Goal: Task Accomplishment & Management: Manage account settings

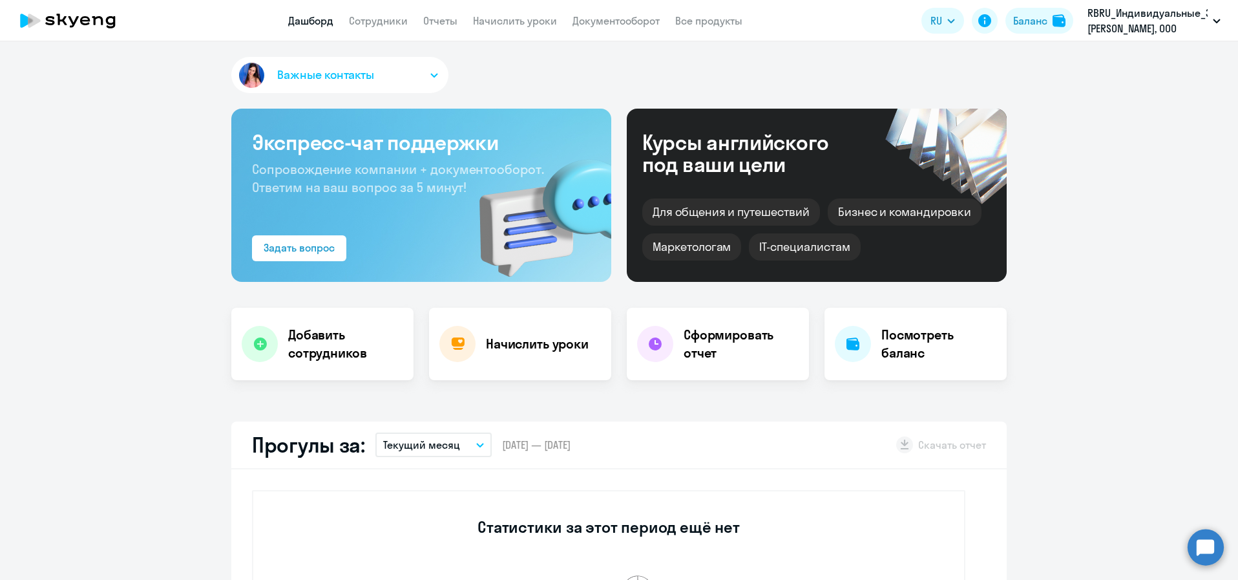
click at [1207, 546] on circle at bounding box center [1206, 547] width 36 height 36
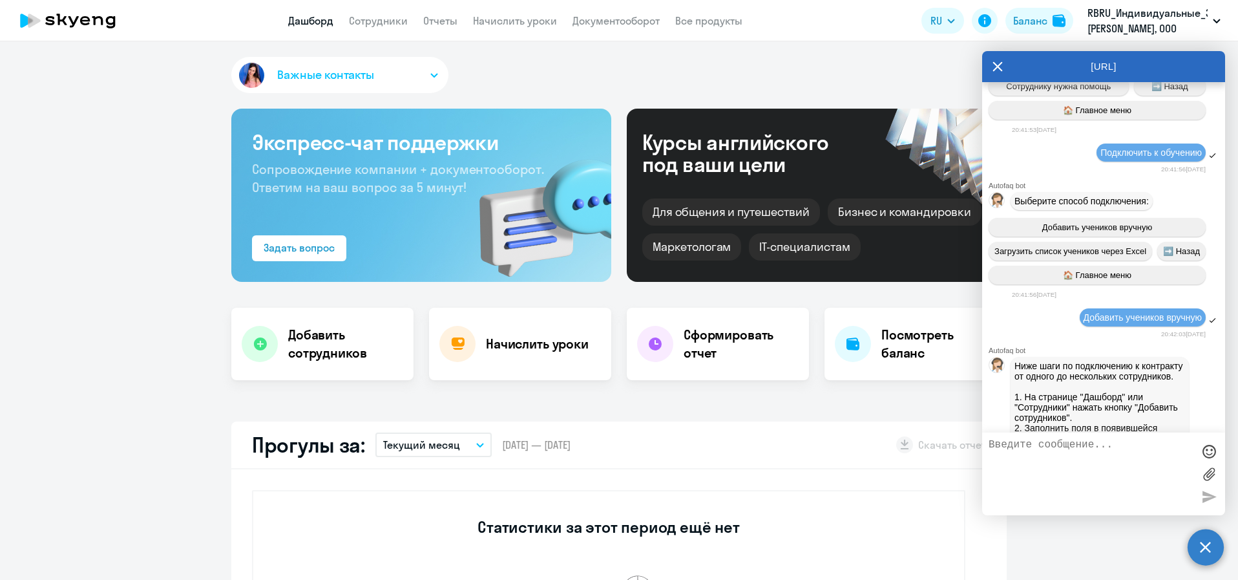
select select "30"
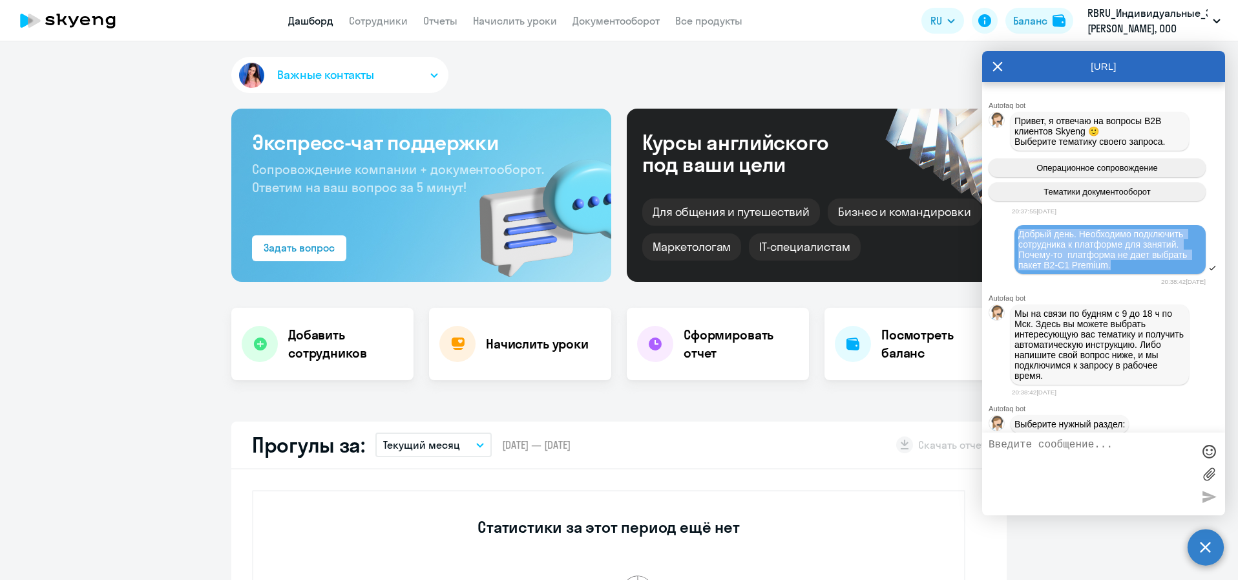
drag, startPoint x: 1118, startPoint y: 270, endPoint x: 1013, endPoint y: 228, distance: 112.8
click at [1013, 228] on div "Добрый день. Необходимо подключить сотрудника к платформе для занятий. Почему-т…" at bounding box center [1103, 250] width 243 height 53
copy span "Добрый день. Необходимо подключить сотрудника к платформе для занятий. Почему-т…"
click at [1072, 449] on textarea at bounding box center [1091, 474] width 204 height 70
paste textarea "Добрый день. Необходимо подключить сотрудника к платформе для занятий. Почему-т…"
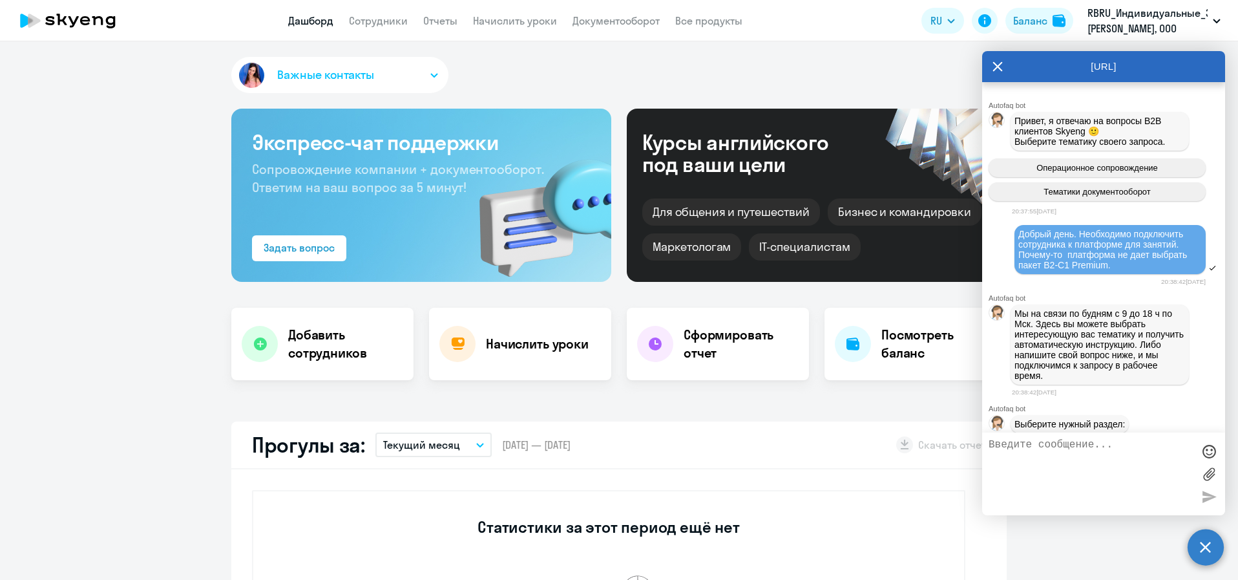
type textarea "Добрый день. Необходимо подключить сотрудника к платформе для занятий. Почему-т…"
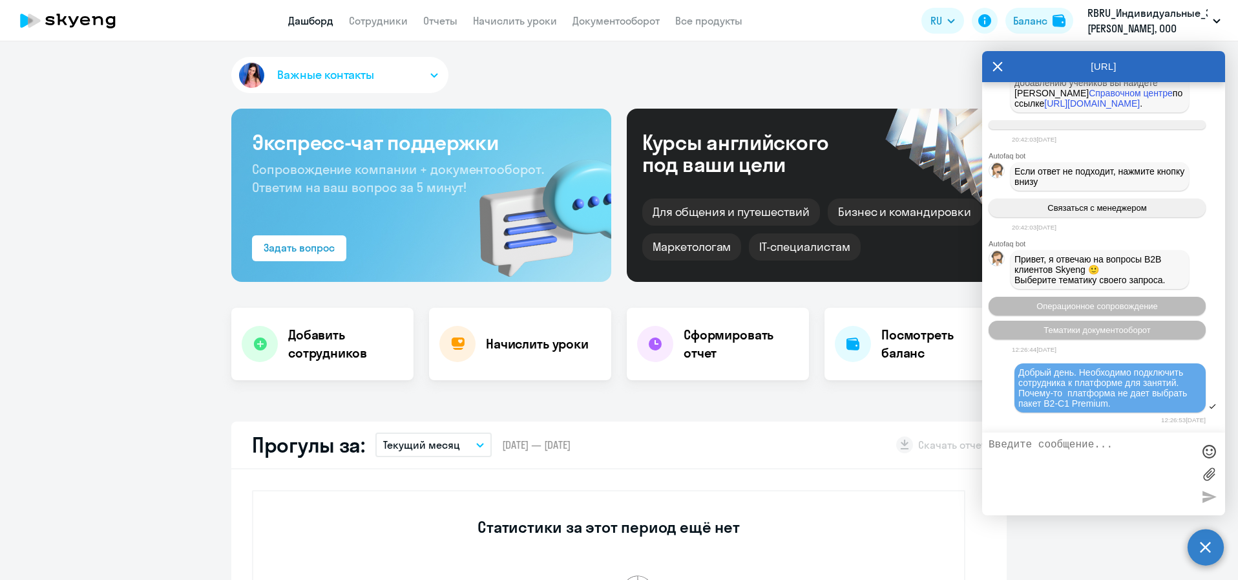
scroll to position [1492, 0]
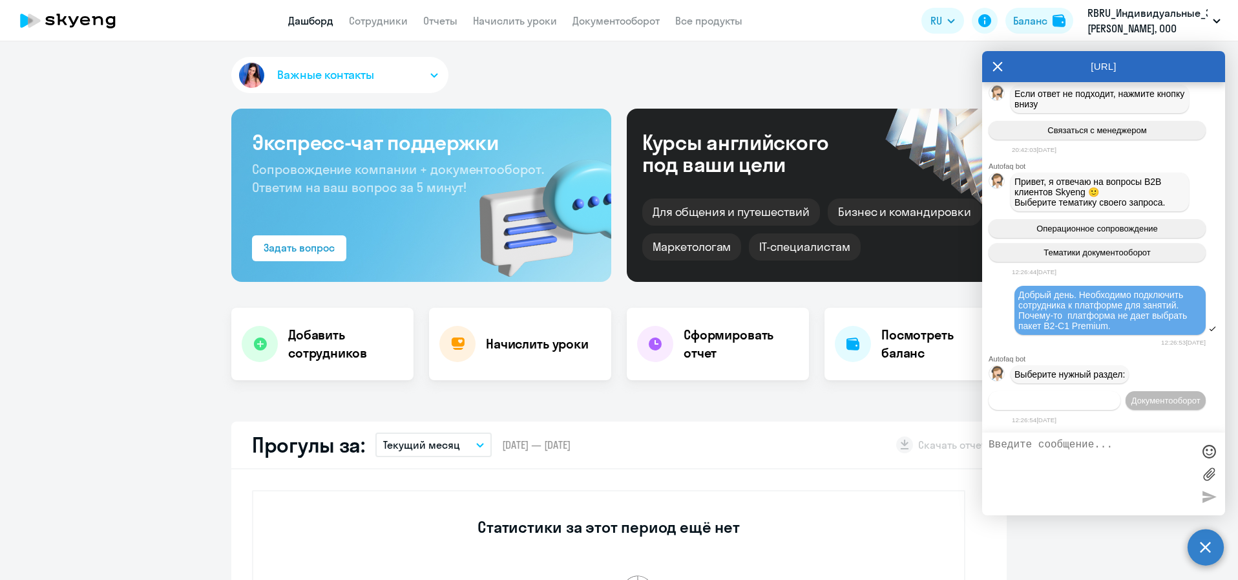
click at [1121, 391] on button "Операционное сопровождение" at bounding box center [1055, 400] width 132 height 19
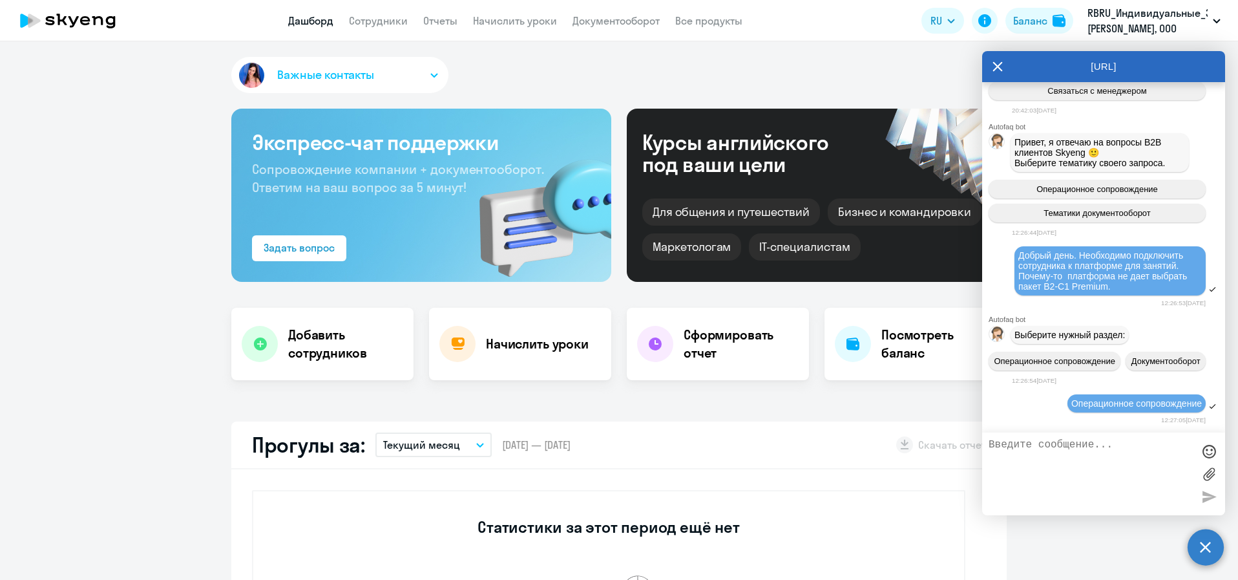
scroll to position [1633, 0]
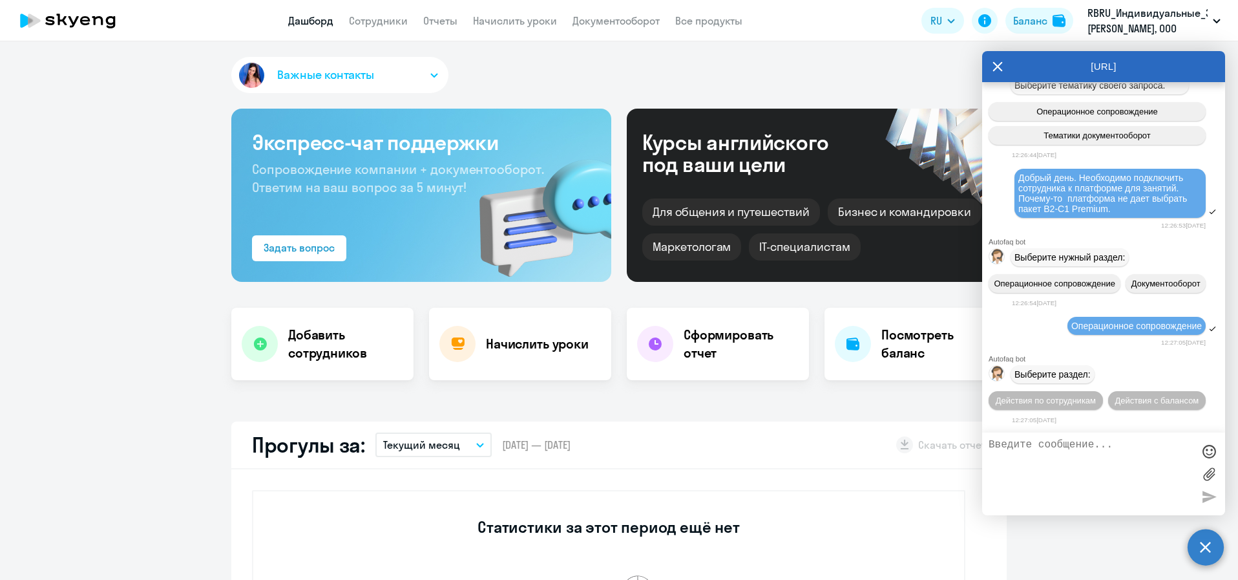
click at [1103, 391] on button "Действия по сотрудникам" at bounding box center [1046, 400] width 114 height 19
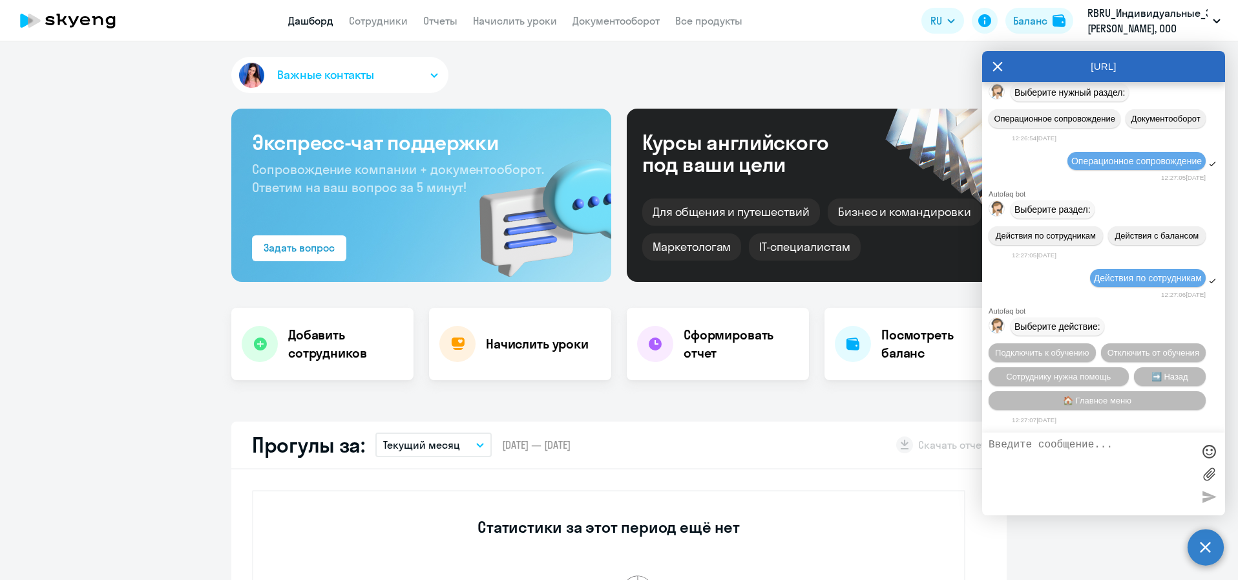
scroll to position [1821, 0]
click at [1096, 343] on button "Подключить к обучению" at bounding box center [1042, 352] width 107 height 19
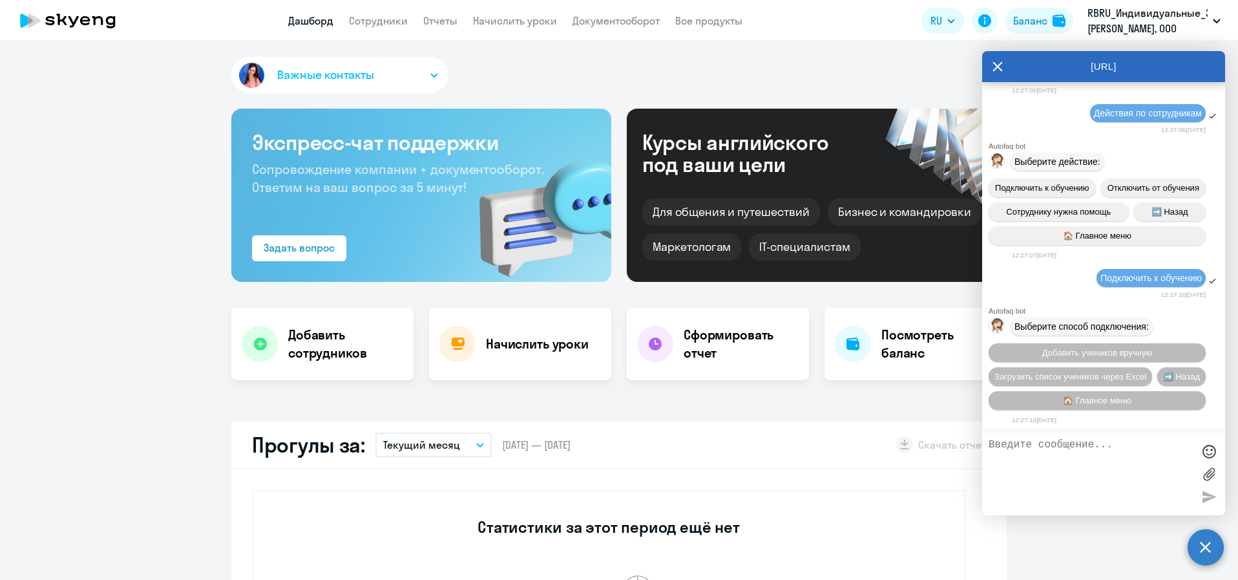
scroll to position [1986, 0]
click at [1096, 449] on textarea at bounding box center [1091, 474] width 204 height 70
type textarea "оператор"
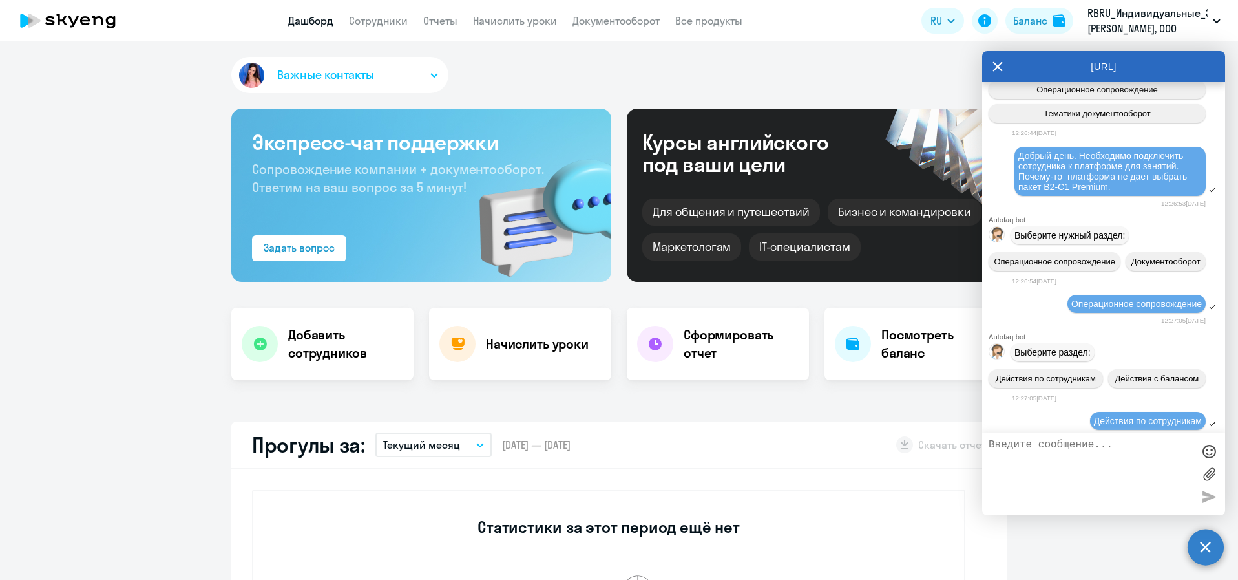
scroll to position [1483, 0]
drag, startPoint x: 1011, startPoint y: 440, endPoint x: 1015, endPoint y: 445, distance: 7.0
click at [1012, 440] on textarea at bounding box center [1091, 474] width 204 height 70
paste textarea "Добрый день. Необходимо подключить сотрудника к платформе для занятий. Почему-т…"
type textarea "Добрый день. Необходимо подключить сотрудника к платформе для занятий. Почему-т…"
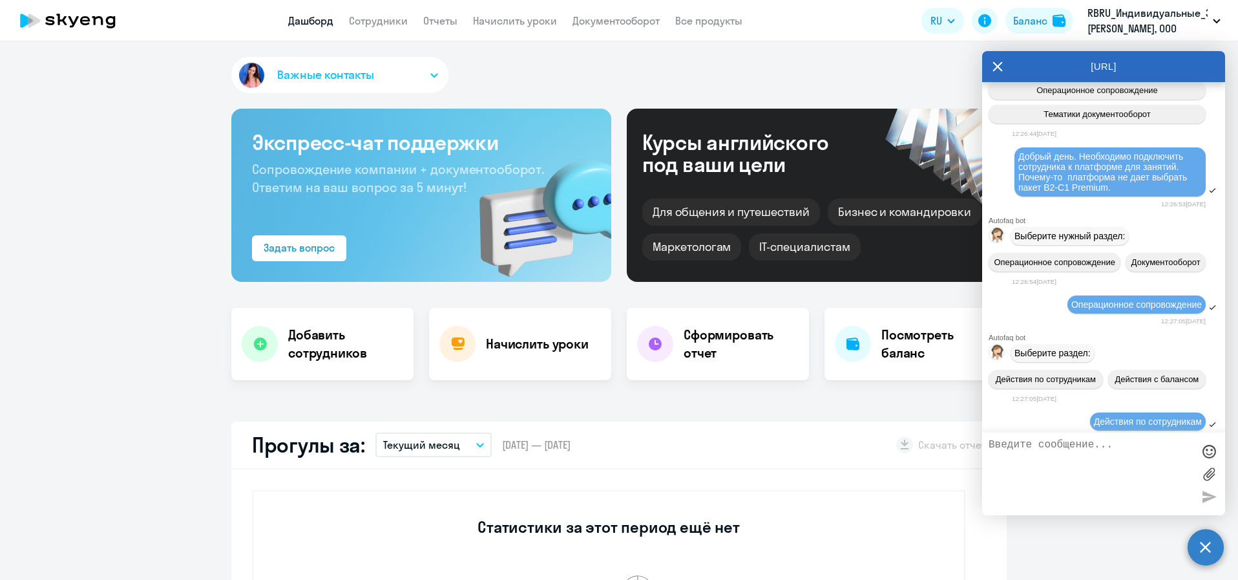
scroll to position [2096, 0]
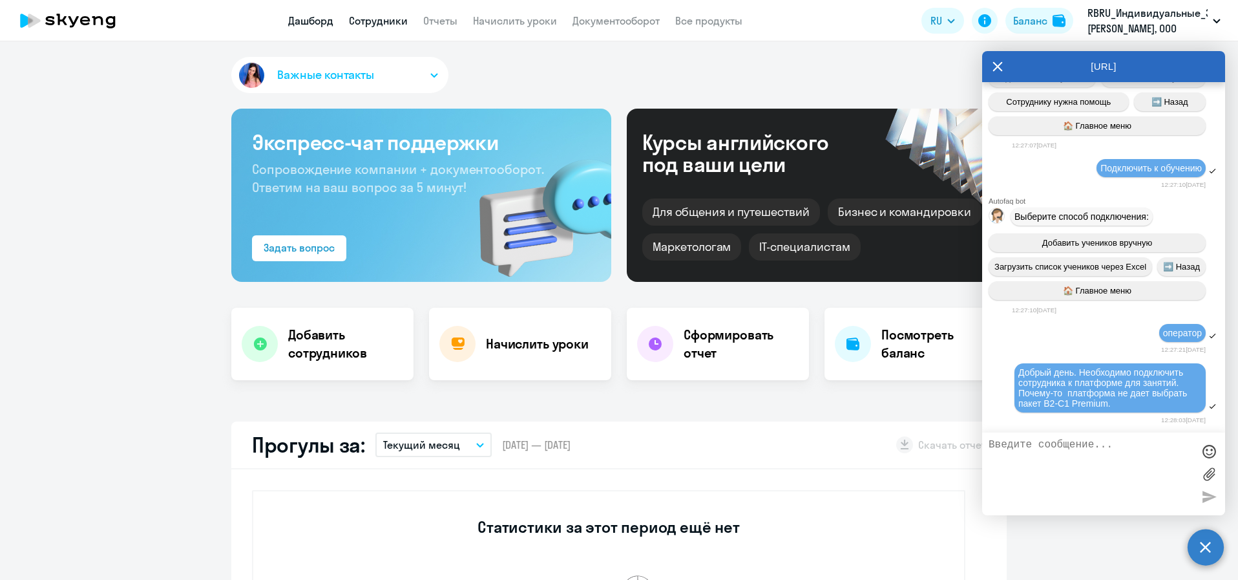
click at [386, 25] on link "Сотрудники" at bounding box center [378, 20] width 59 height 13
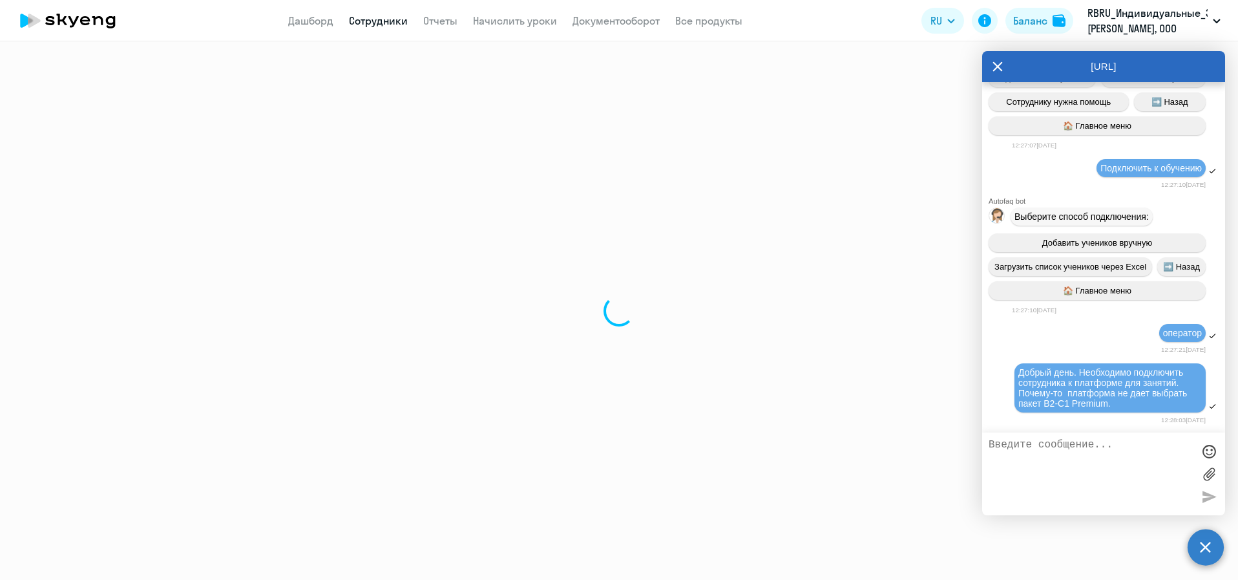
select select "30"
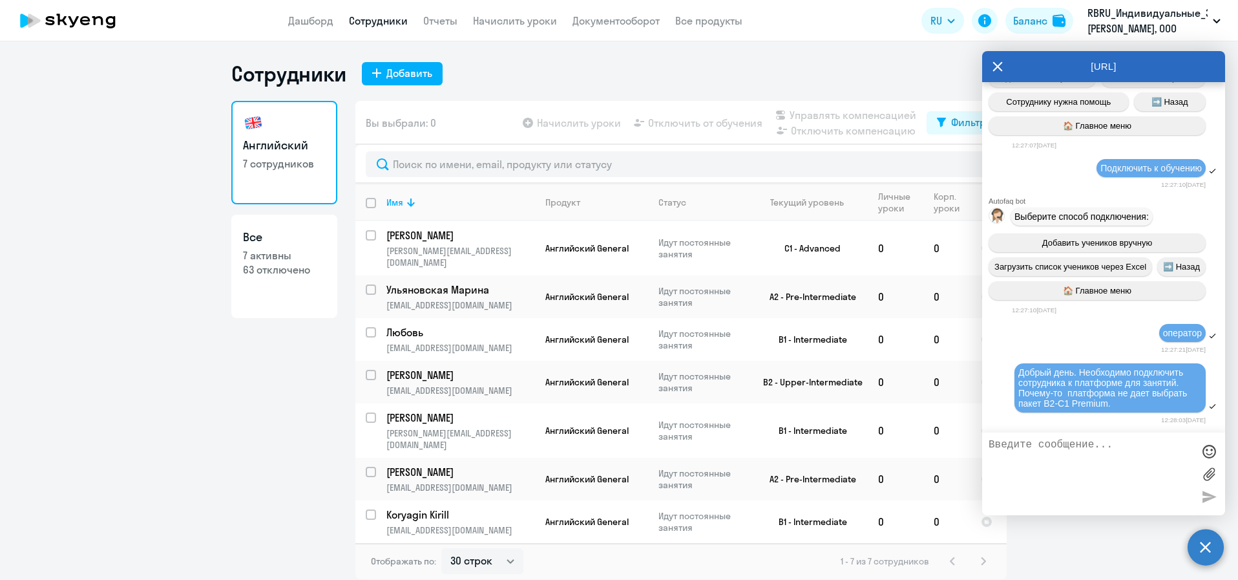
click at [999, 63] on icon at bounding box center [998, 66] width 10 height 31
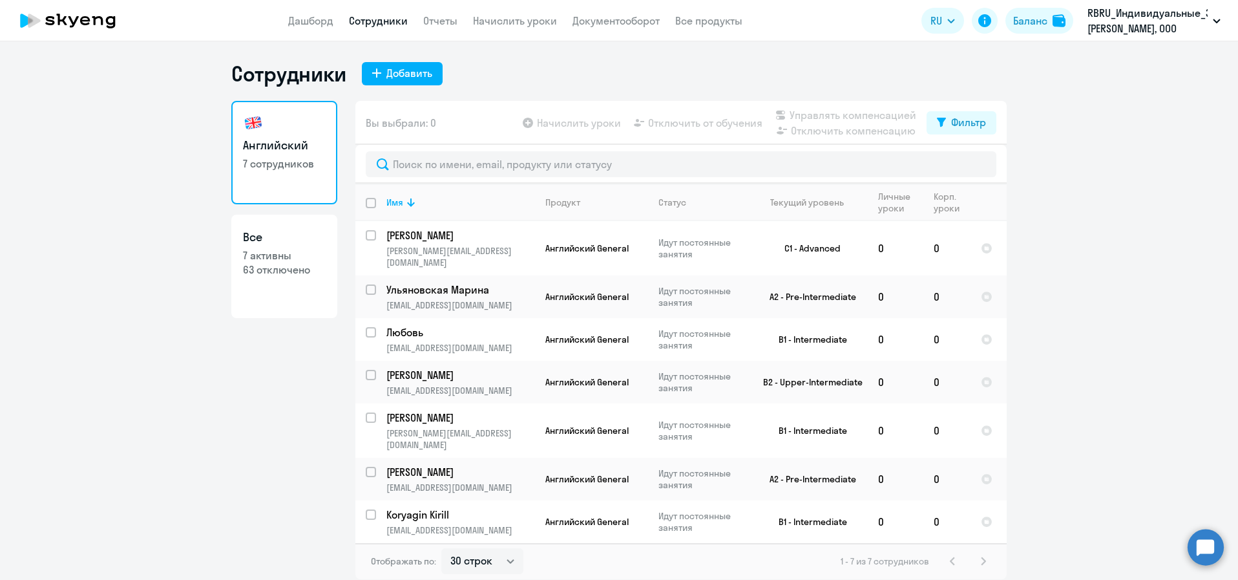
click at [1215, 557] on circle at bounding box center [1206, 547] width 36 height 36
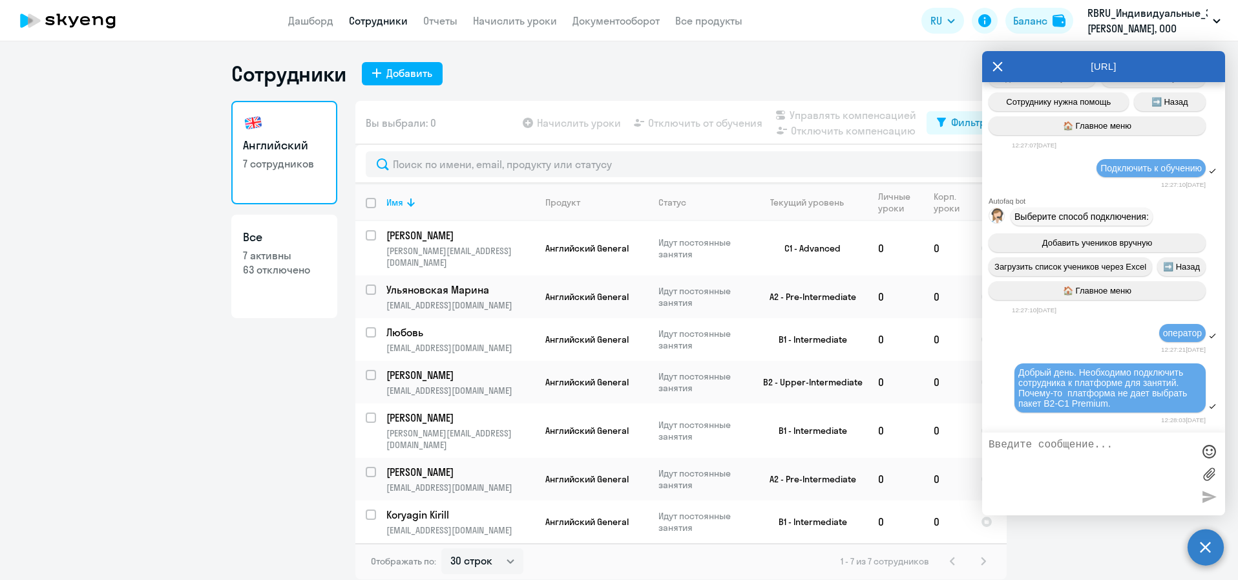
scroll to position [2013, 0]
click at [989, 59] on div "[URL]" at bounding box center [1103, 66] width 243 height 31
click at [533, 122] on app-table-action-button "Начислить уроки" at bounding box center [570, 123] width 101 height 16
click at [550, 243] on span "Английский General" at bounding box center [587, 248] width 83 height 12
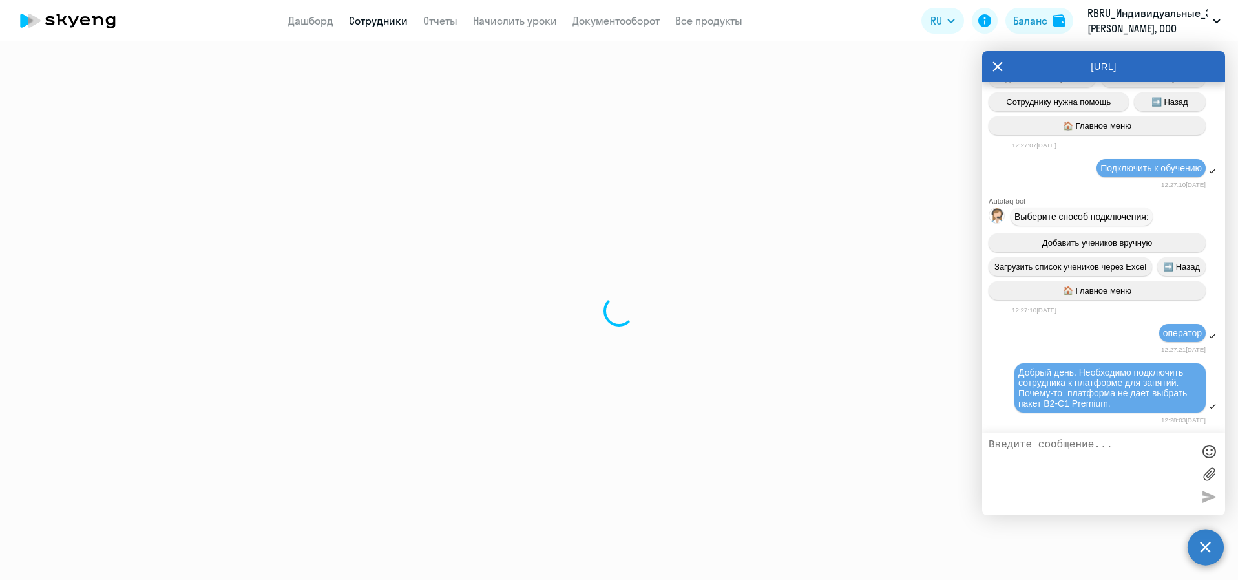
select select "english"
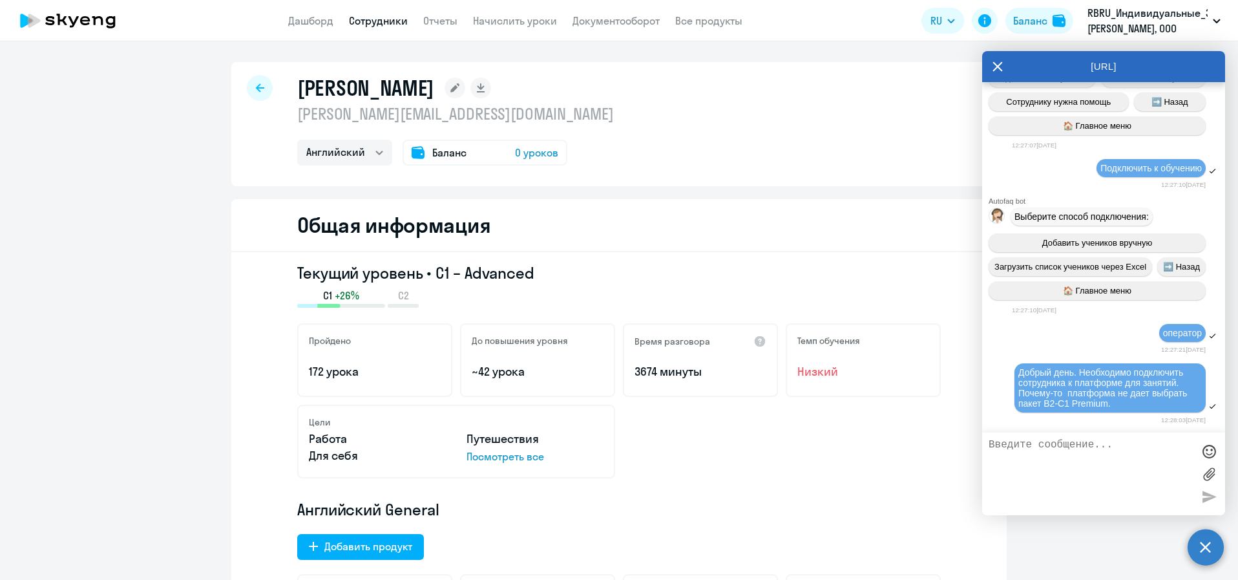
click at [515, 149] on span "0 уроков" at bounding box center [536, 153] width 43 height 16
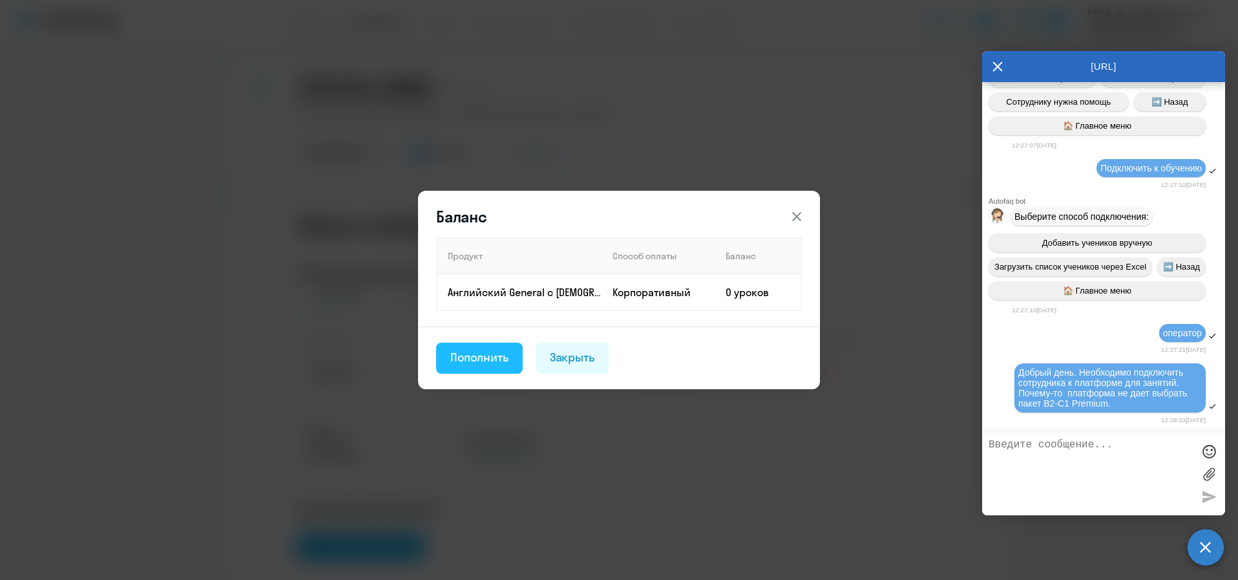
click at [482, 365] on div "Пополнить" at bounding box center [480, 357] width 58 height 17
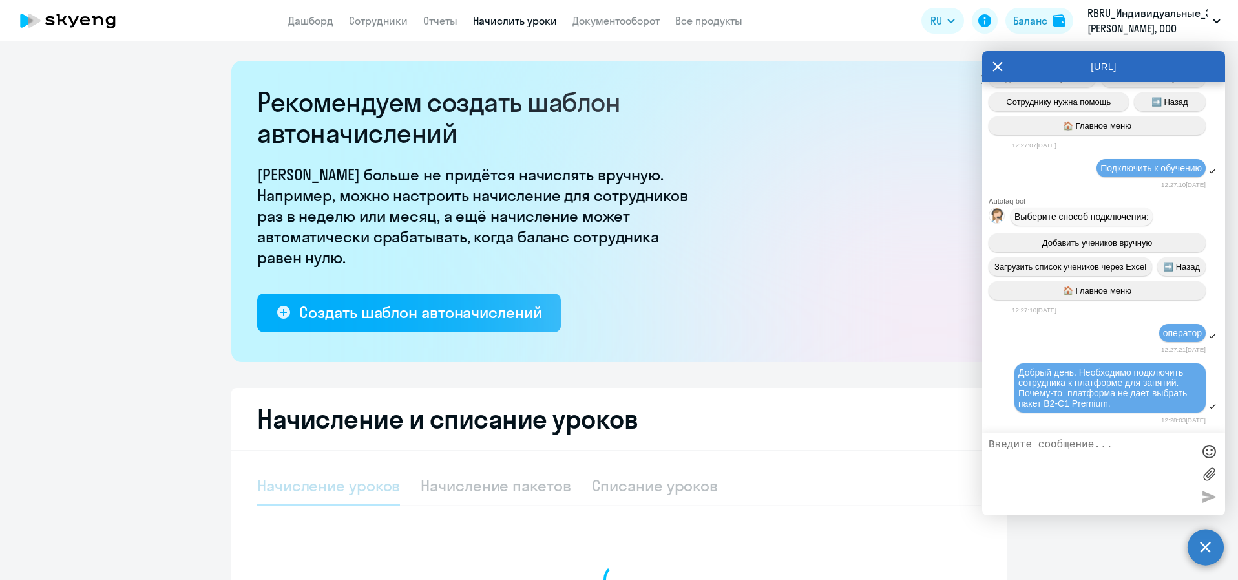
select select "10"
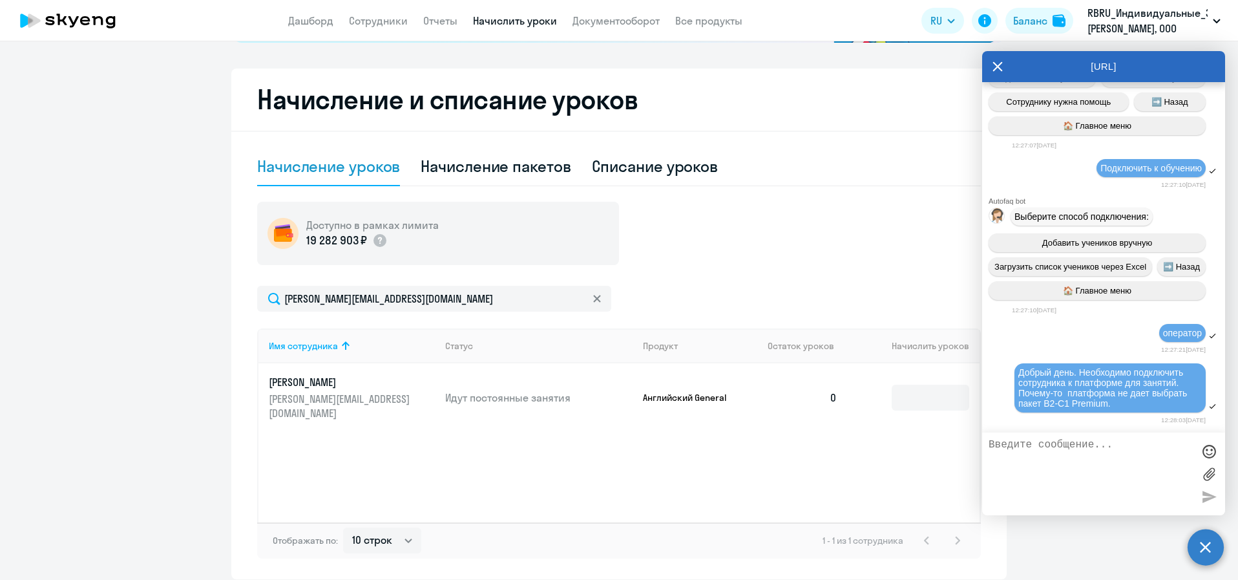
scroll to position [293, 0]
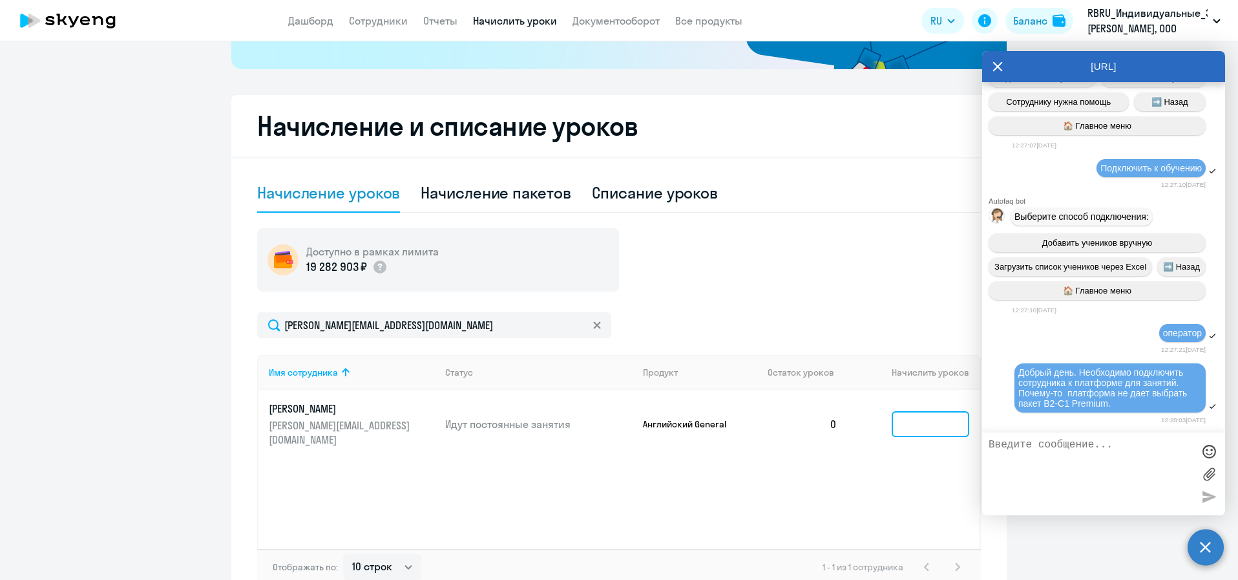
click at [937, 413] on input at bounding box center [931, 424] width 78 height 26
